Goal: Transaction & Acquisition: Subscribe to service/newsletter

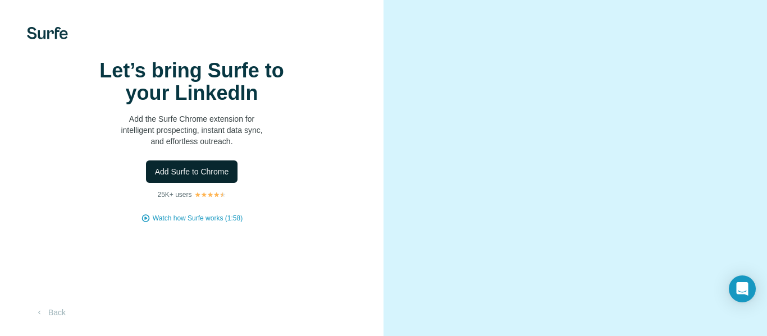
click at [209, 177] on span "Add Surfe to Chrome" at bounding box center [192, 171] width 74 height 11
click at [220, 183] on button "Add Surfe to Chrome" at bounding box center [192, 172] width 92 height 22
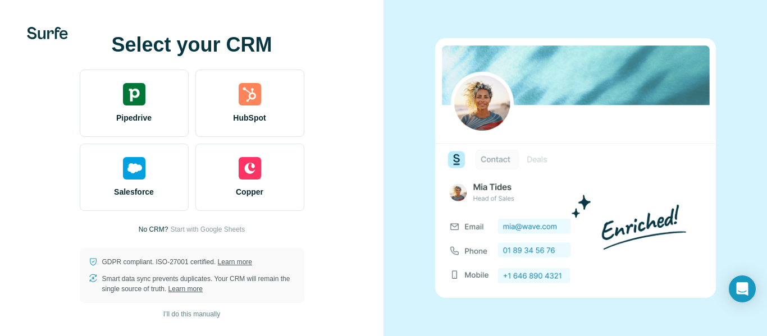
click at [308, 236] on div "Select your CRM Pipedrive HubSpot Salesforce Copper No CRM? Start with Google S…" at bounding box center [191, 168] width 339 height 269
click at [213, 317] on span "I’ll do this manually" at bounding box center [191, 314] width 57 height 10
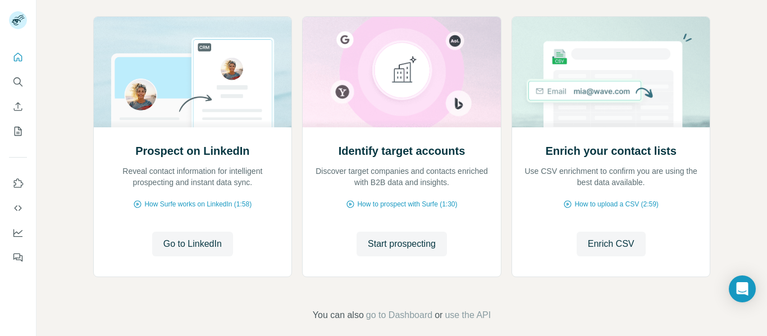
scroll to position [136, 0]
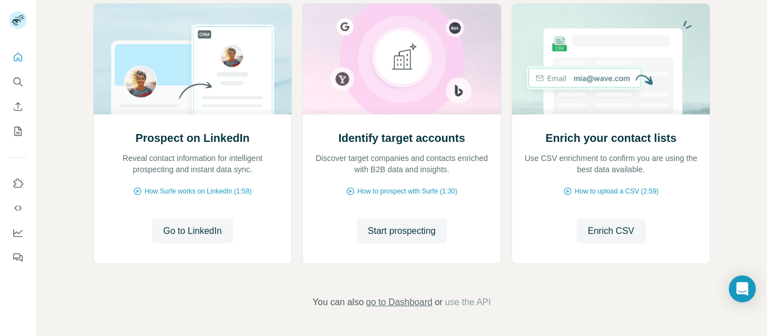
click at [407, 301] on span "go to Dashboard" at bounding box center [399, 302] width 66 height 13
